Goal: Task Accomplishment & Management: Use online tool/utility

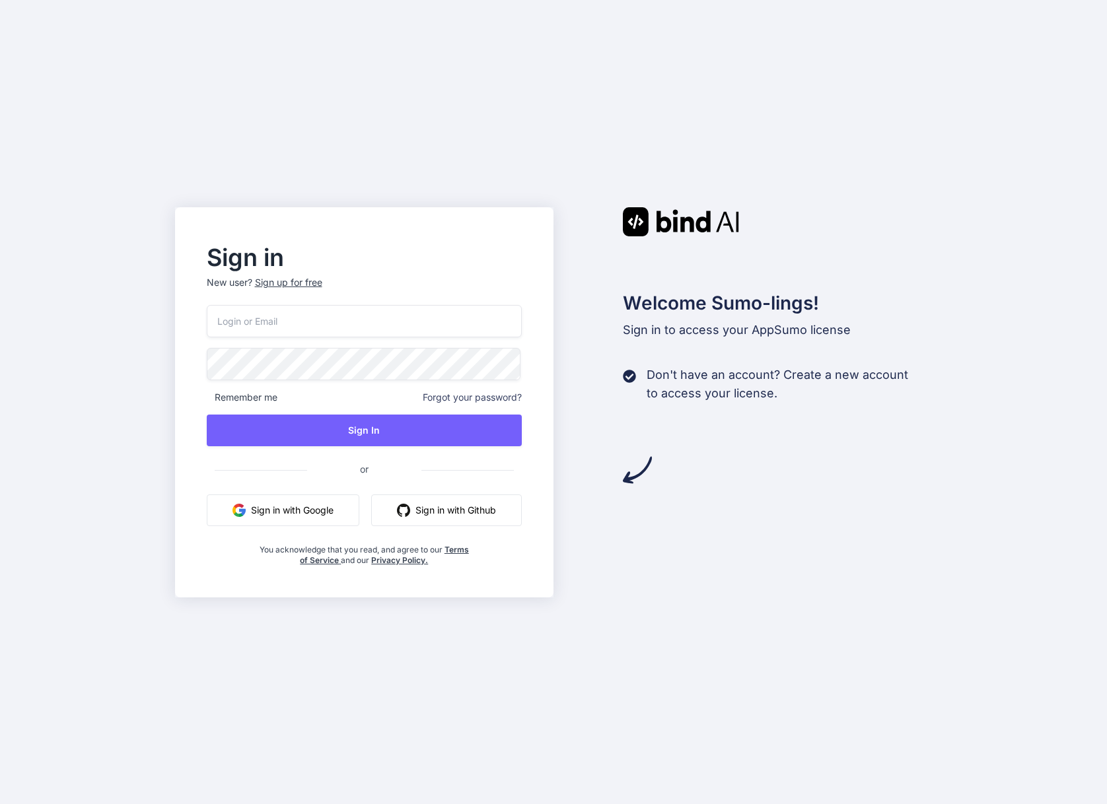
click at [310, 525] on button "Sign in with Google" at bounding box center [283, 511] width 153 height 32
click at [308, 510] on button "Sign in with Google" at bounding box center [283, 511] width 153 height 32
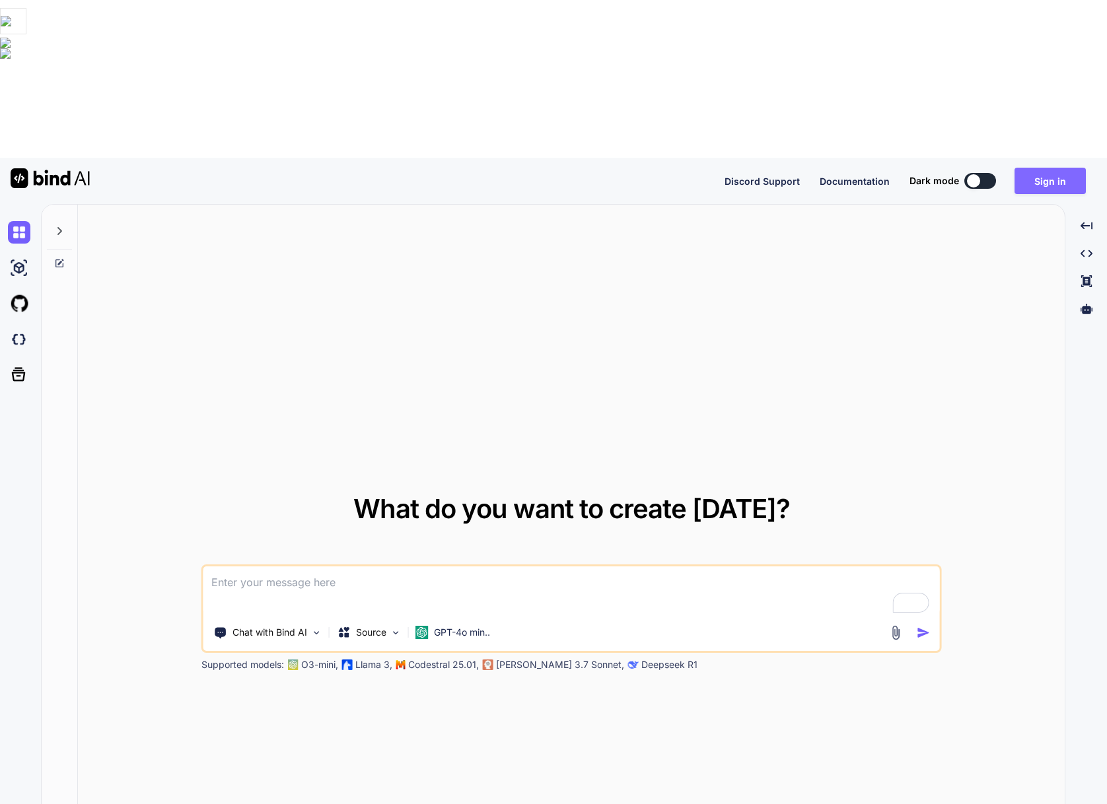
click at [1057, 168] on button "Sign in" at bounding box center [1049, 181] width 71 height 26
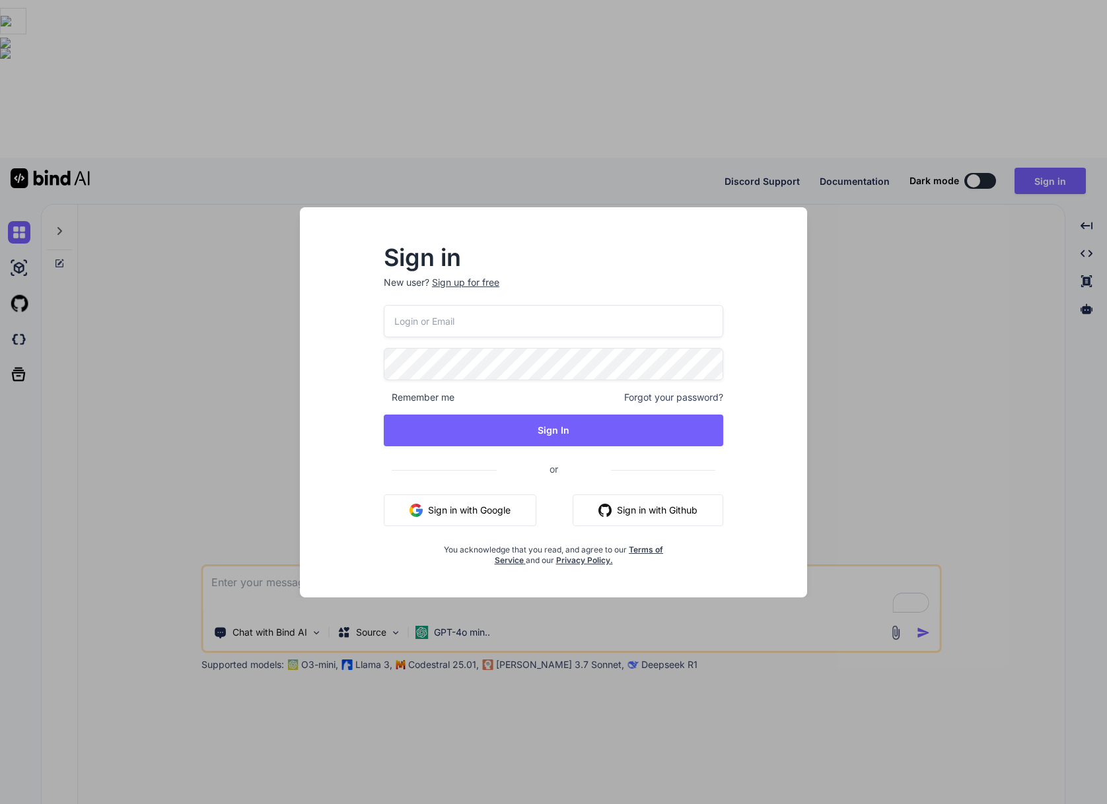
click at [490, 512] on button "Sign in with Google" at bounding box center [460, 511] width 153 height 32
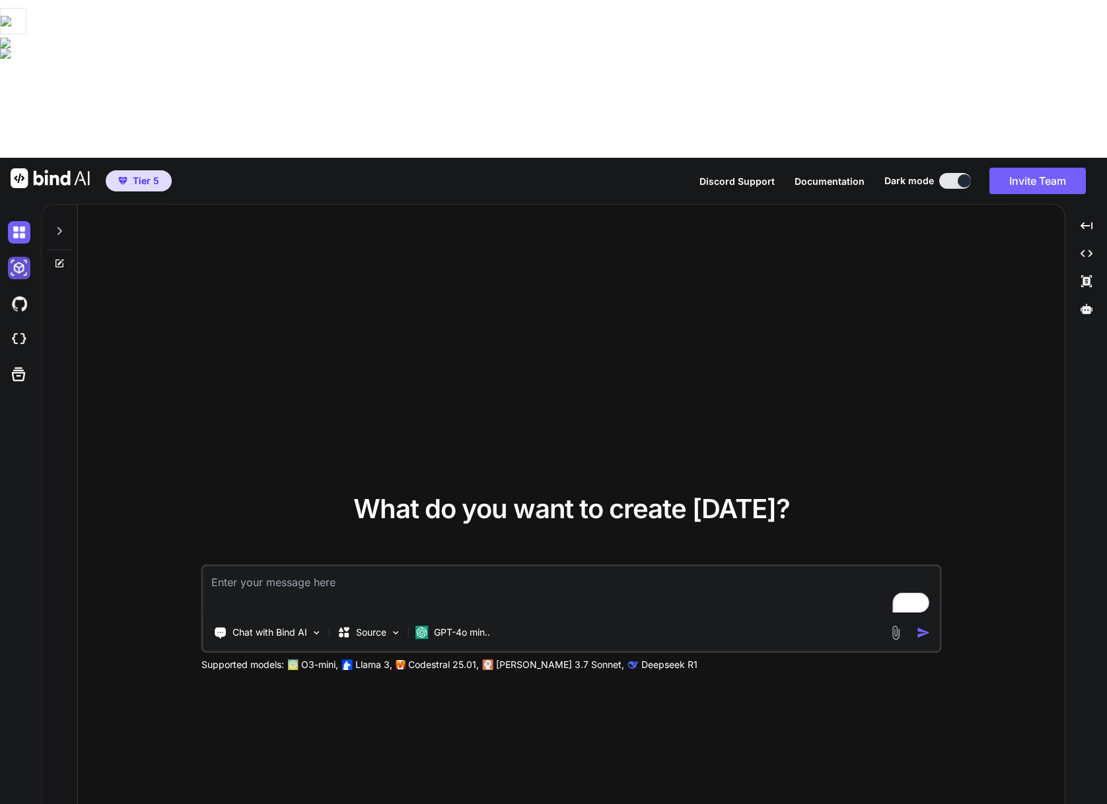
click at [20, 257] on img at bounding box center [19, 268] width 22 height 22
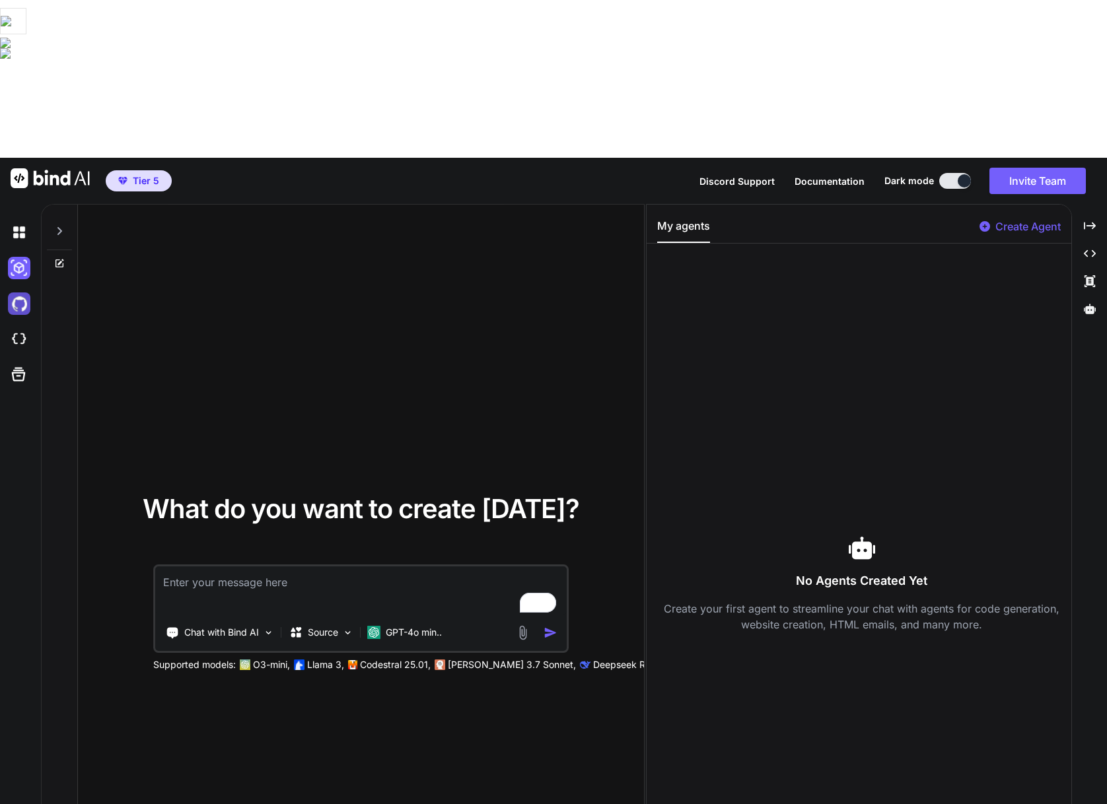
click at [12, 293] on img at bounding box center [19, 304] width 22 height 22
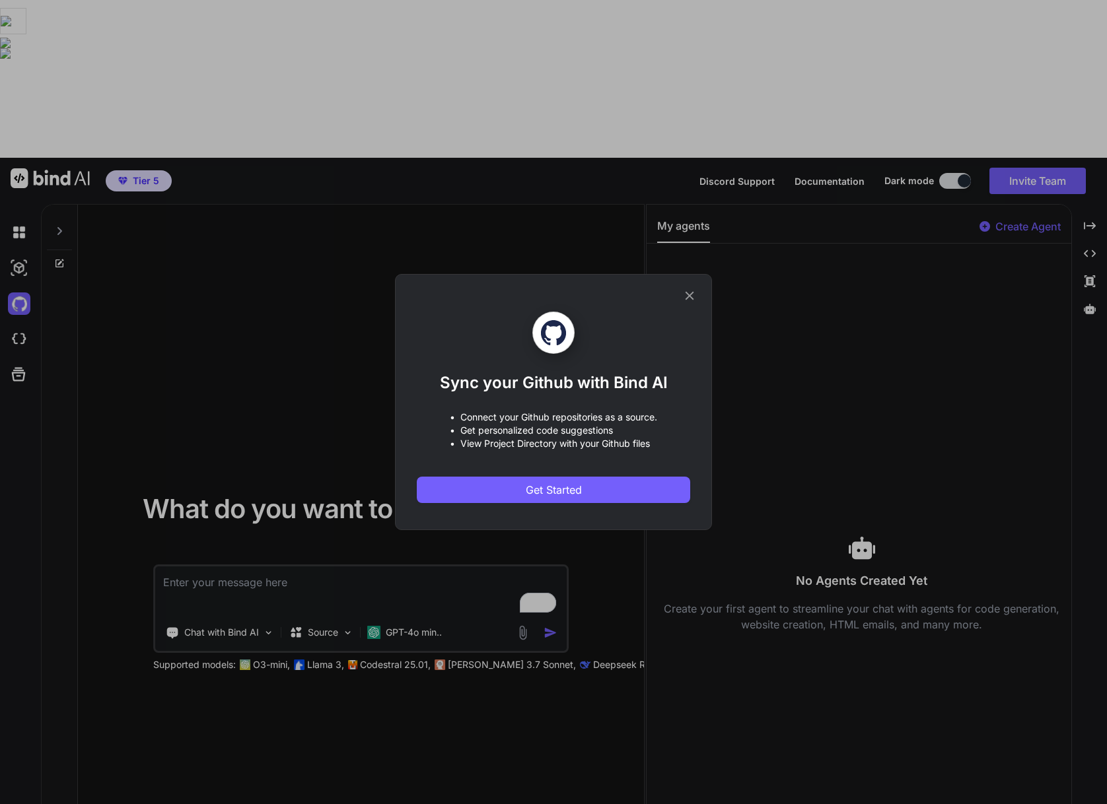
click at [693, 283] on div "Sync your Github with Bind AI • Connect your Github repositories as a source. •…" at bounding box center [553, 402] width 317 height 256
click at [687, 299] on icon at bounding box center [690, 296] width 9 height 9
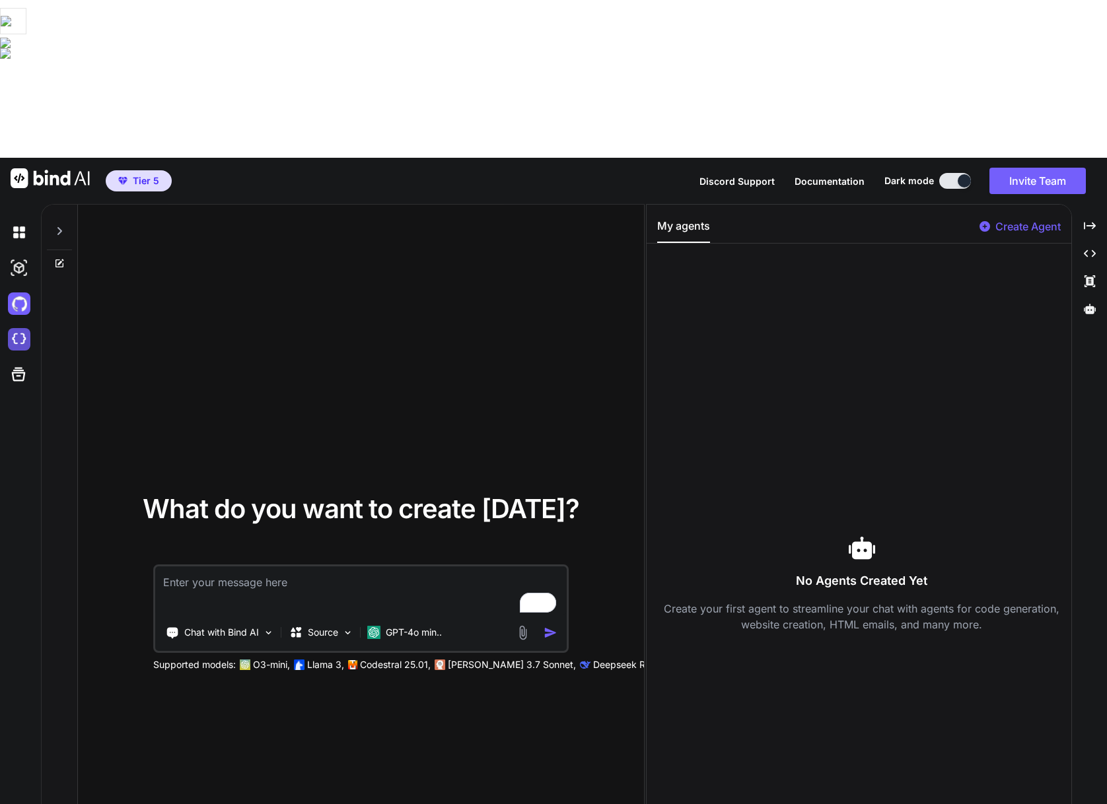
click at [14, 328] on img at bounding box center [19, 339] width 22 height 22
click at [20, 368] on icon at bounding box center [19, 375] width 14 height 14
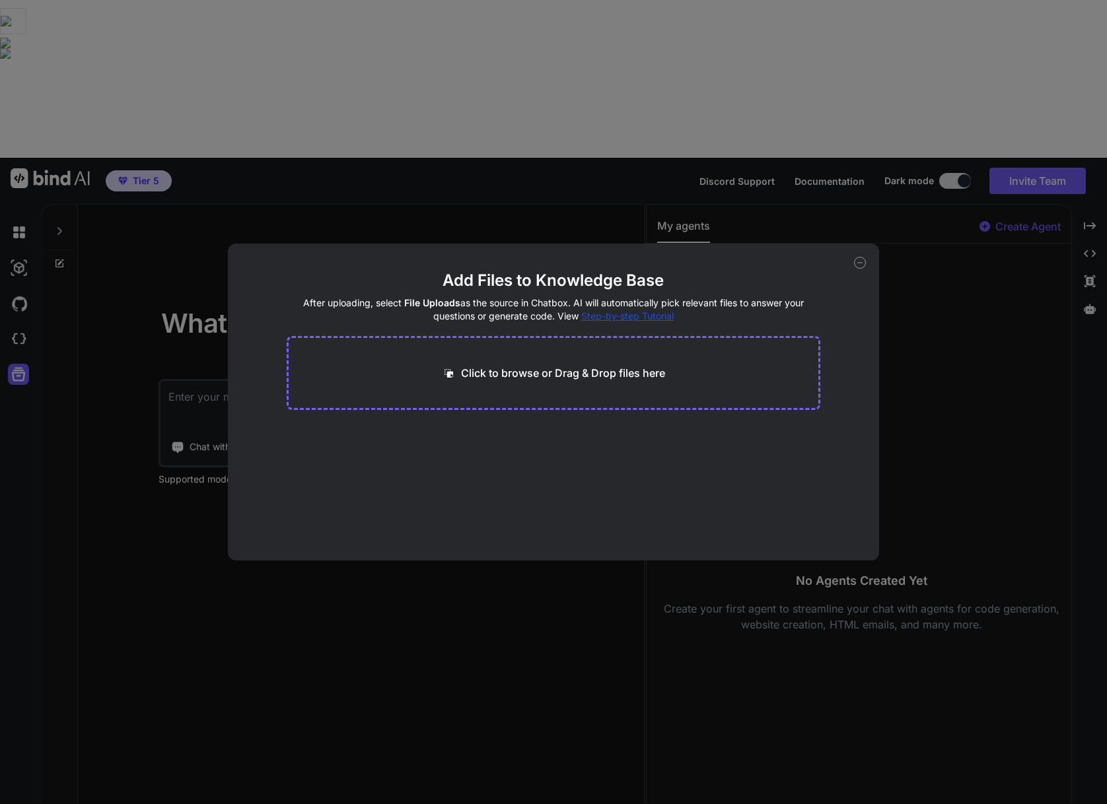
click at [863, 260] on icon at bounding box center [860, 263] width 12 height 12
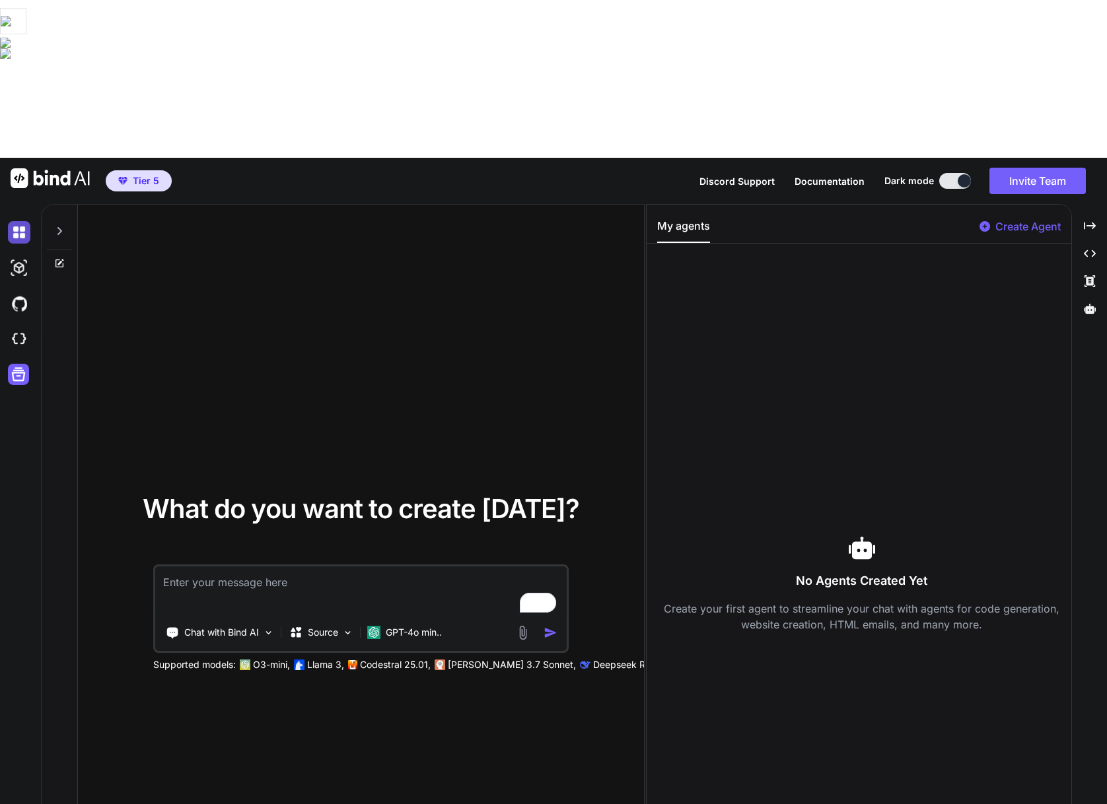
click at [23, 221] on img at bounding box center [19, 232] width 22 height 22
click at [1014, 219] on p "Create Agent" at bounding box center [1027, 227] width 65 height 16
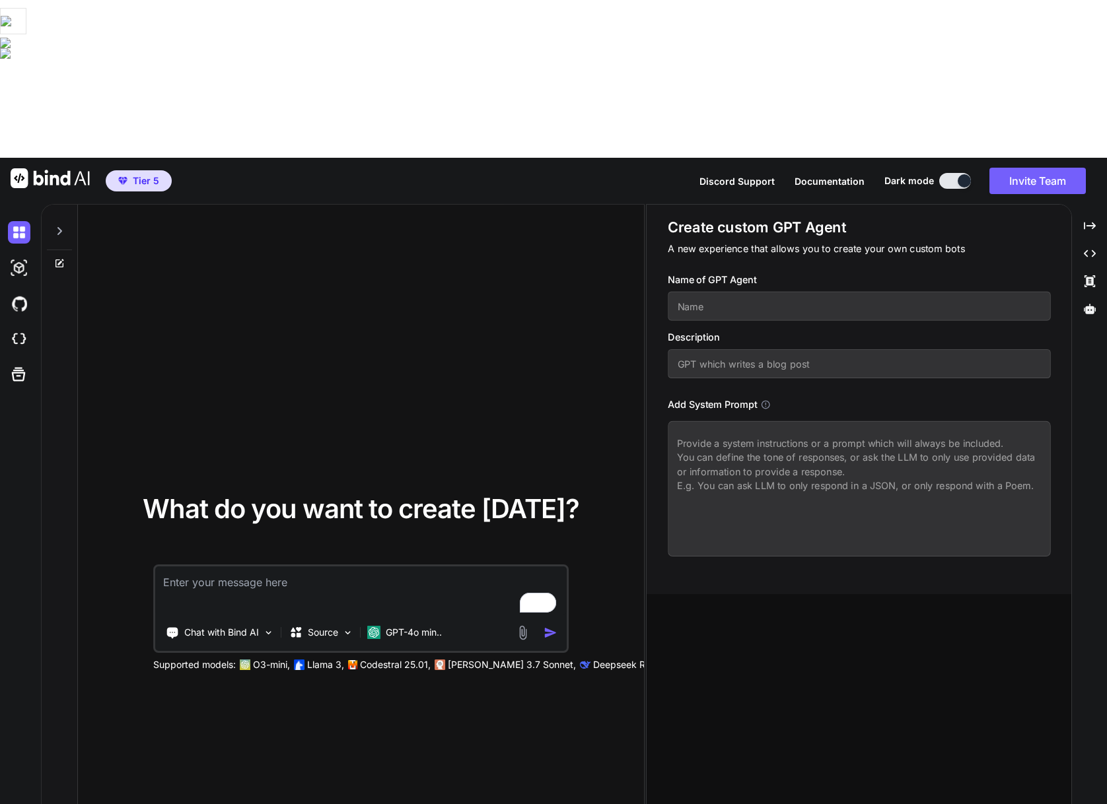
click at [841, 292] on input "text" at bounding box center [859, 306] width 382 height 29
click at [1085, 304] on icon at bounding box center [1090, 309] width 12 height 10
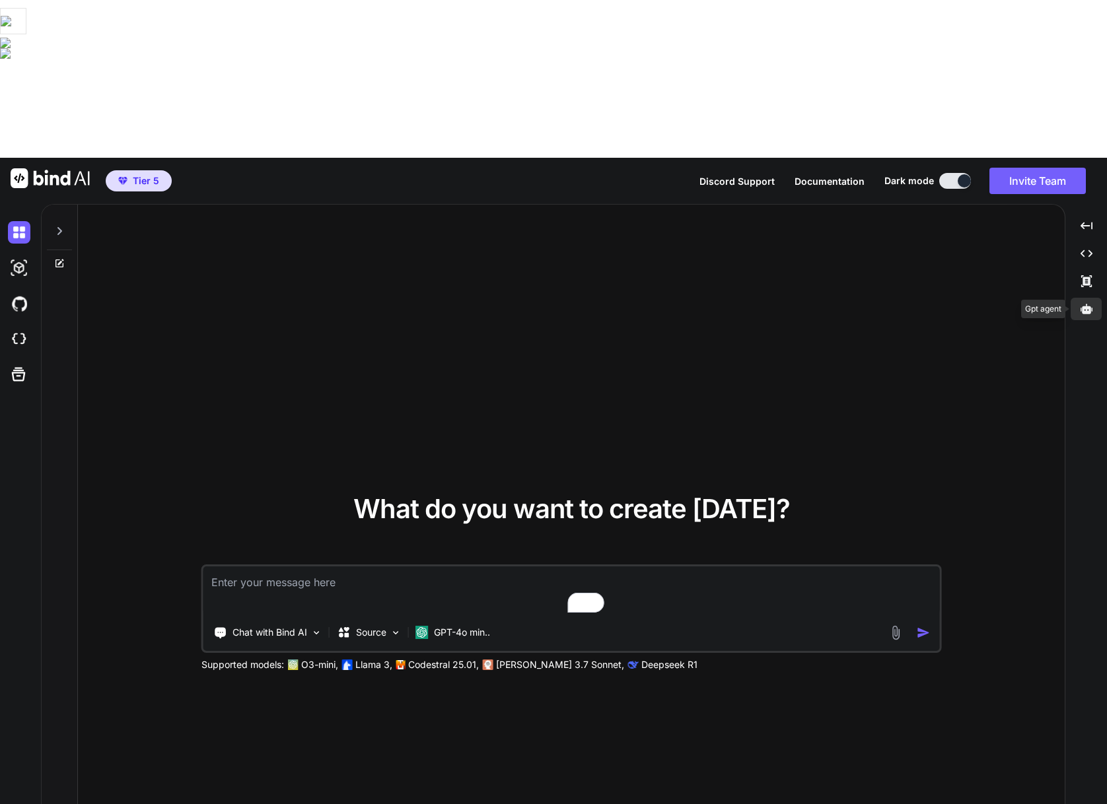
click at [1085, 304] on icon at bounding box center [1086, 309] width 12 height 10
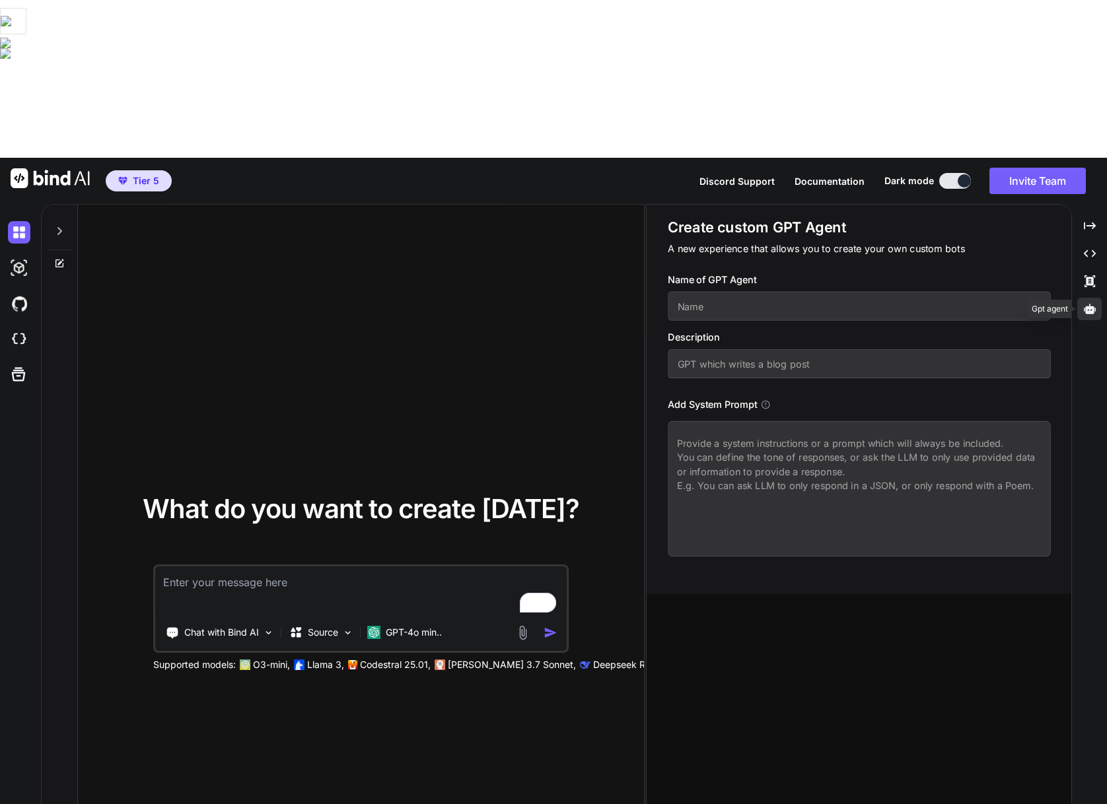
click at [1085, 304] on icon at bounding box center [1090, 309] width 12 height 10
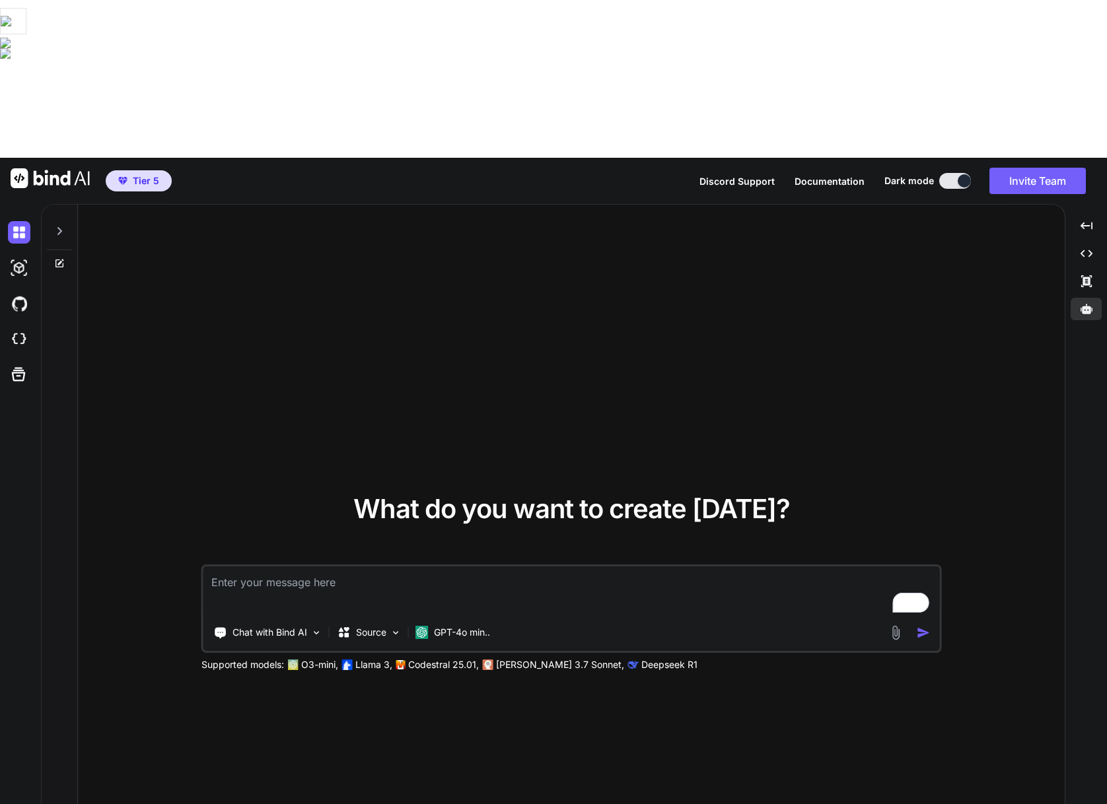
click at [312, 567] on textarea "To enrich screen reader interactions, please activate Accessibility in Grammarl…" at bounding box center [571, 591] width 736 height 49
click at [321, 627] on img at bounding box center [316, 632] width 11 height 11
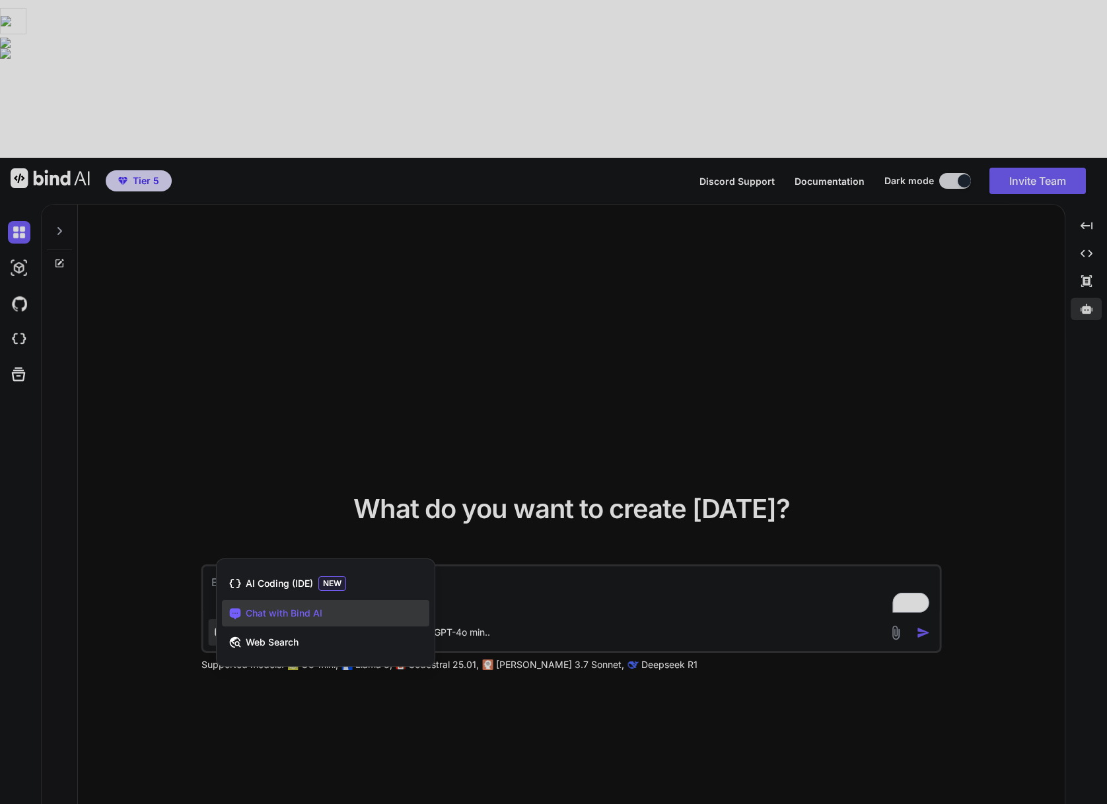
click at [275, 335] on div at bounding box center [553, 402] width 1107 height 804
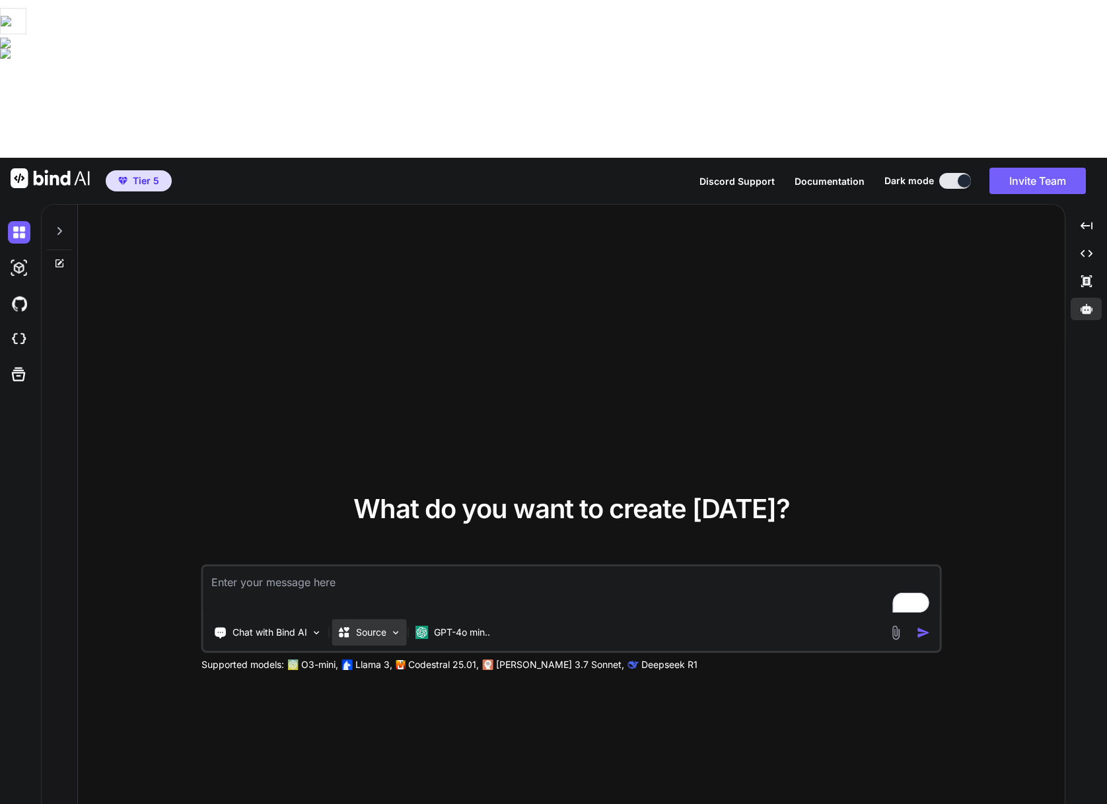
click at [374, 619] on div "Source" at bounding box center [369, 632] width 75 height 26
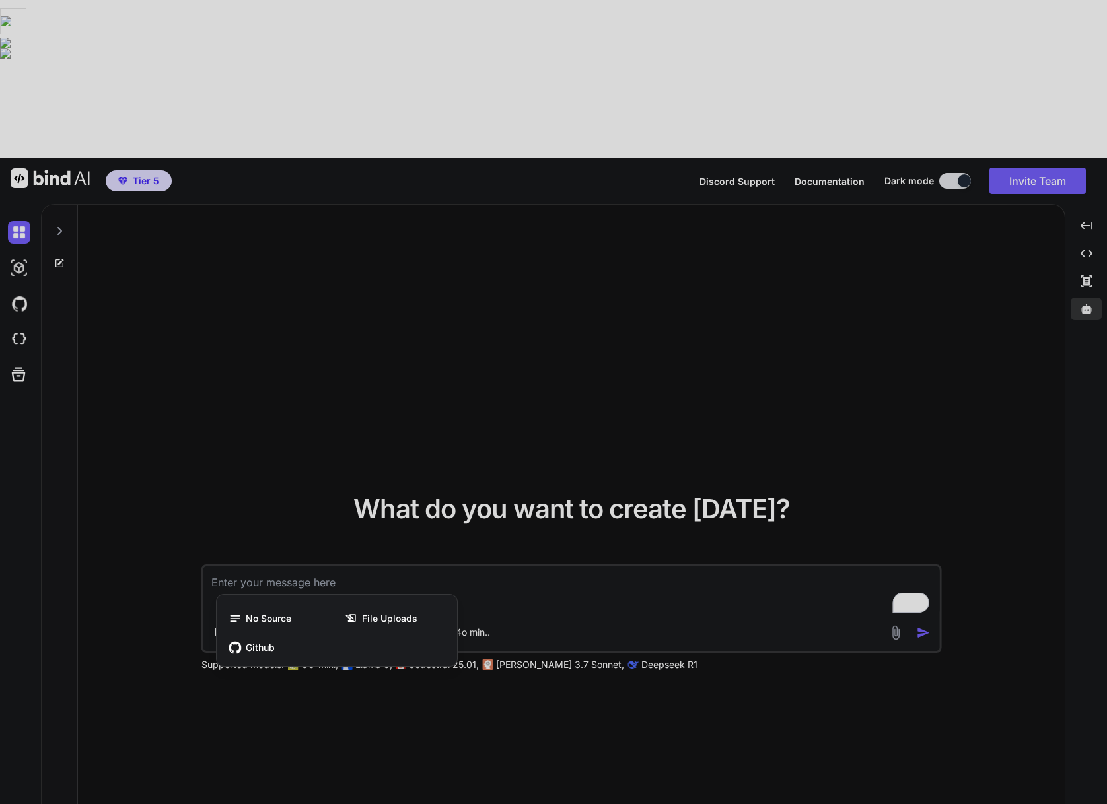
click at [304, 267] on div at bounding box center [553, 402] width 1107 height 804
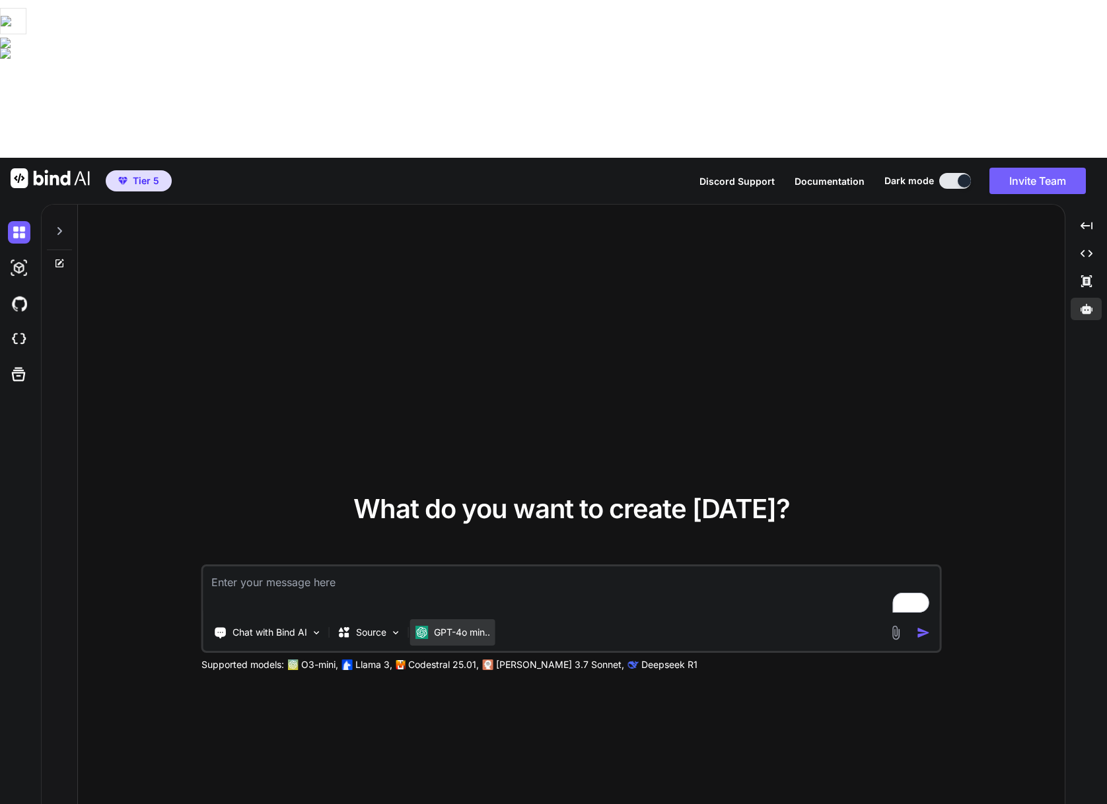
click at [477, 626] on p "GPT-4o min.." at bounding box center [462, 632] width 56 height 13
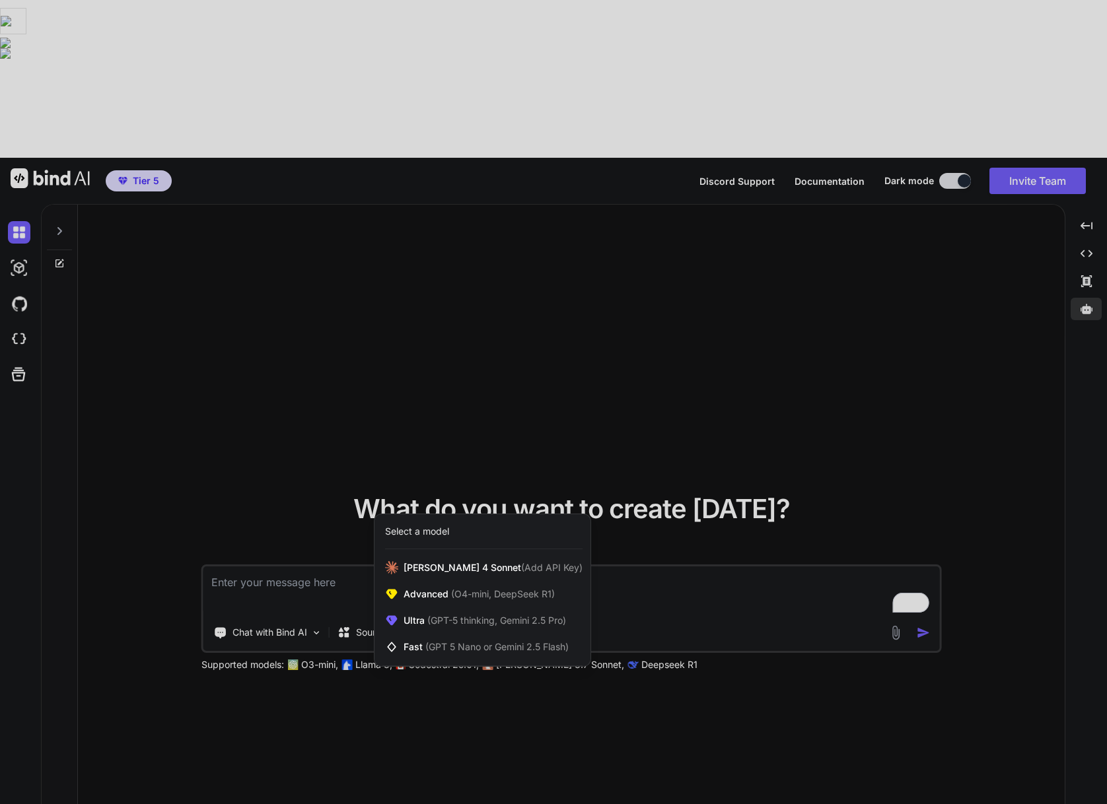
click at [688, 293] on div at bounding box center [553, 402] width 1107 height 804
type textarea "x"
